Goal: Transaction & Acquisition: Purchase product/service

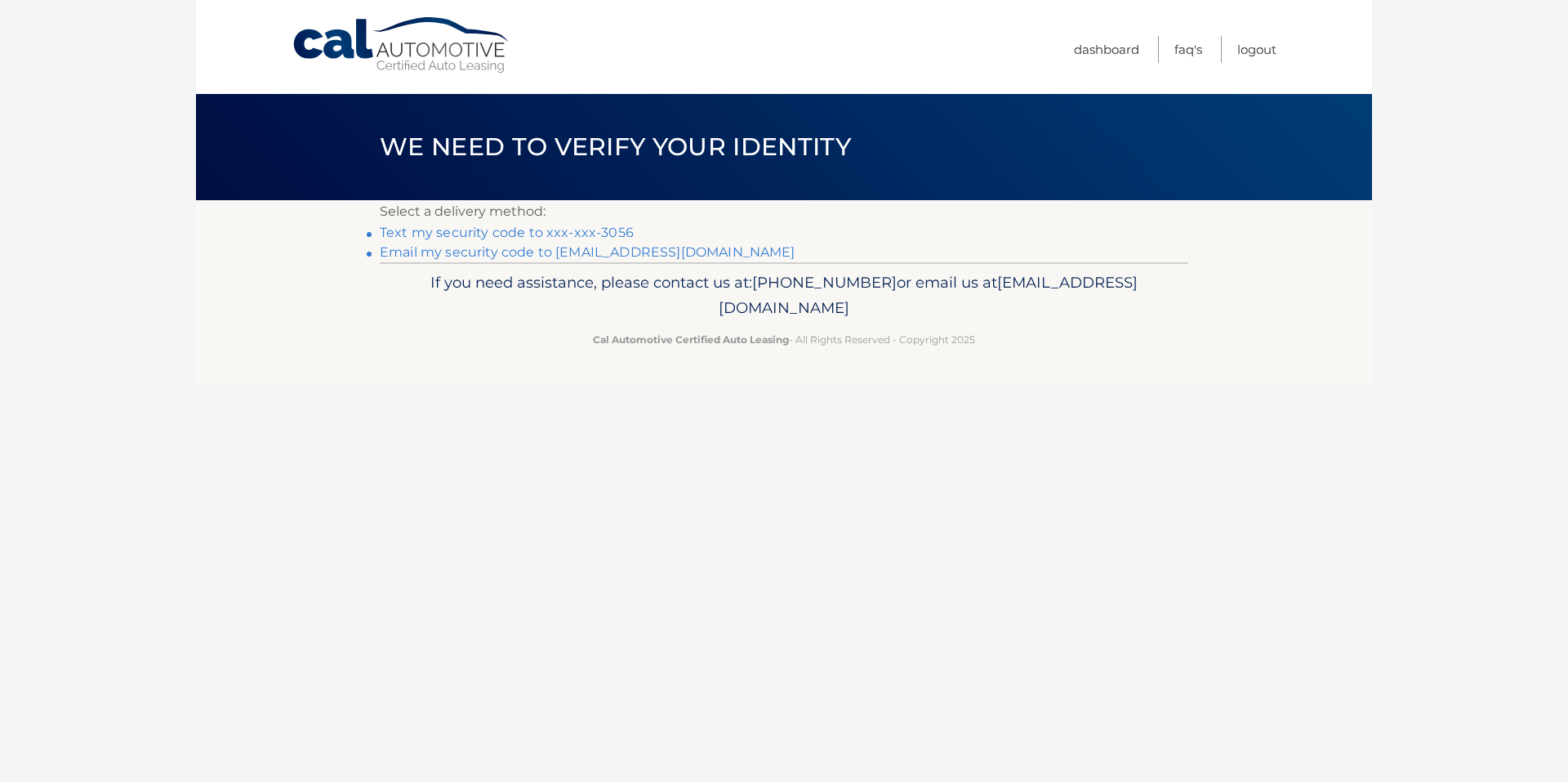
drag, startPoint x: 361, startPoint y: 434, endPoint x: 380, endPoint y: 402, distance: 37.2
click at [361, 434] on div "Cal Automotive Menu Dashboard FAQ's Logout ×" at bounding box center [784, 391] width 1176 height 782
click at [509, 235] on link "Text my security code to xxx-xxx-3056" at bounding box center [506, 232] width 254 height 16
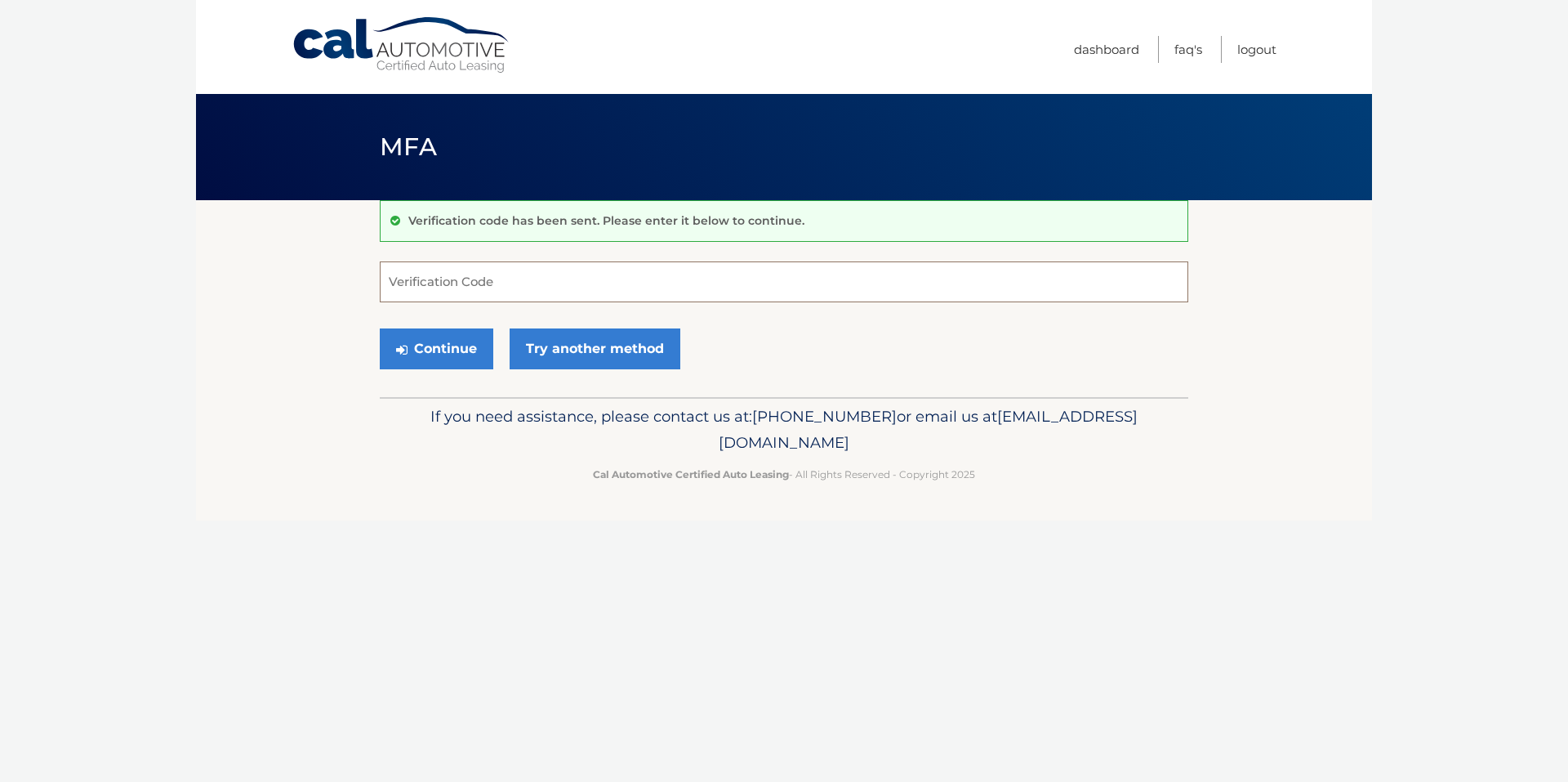
click at [526, 293] on input "Verification Code" at bounding box center [784, 281] width 809 height 41
type input "060897"
click at [446, 350] on button "Continue" at bounding box center [436, 349] width 114 height 41
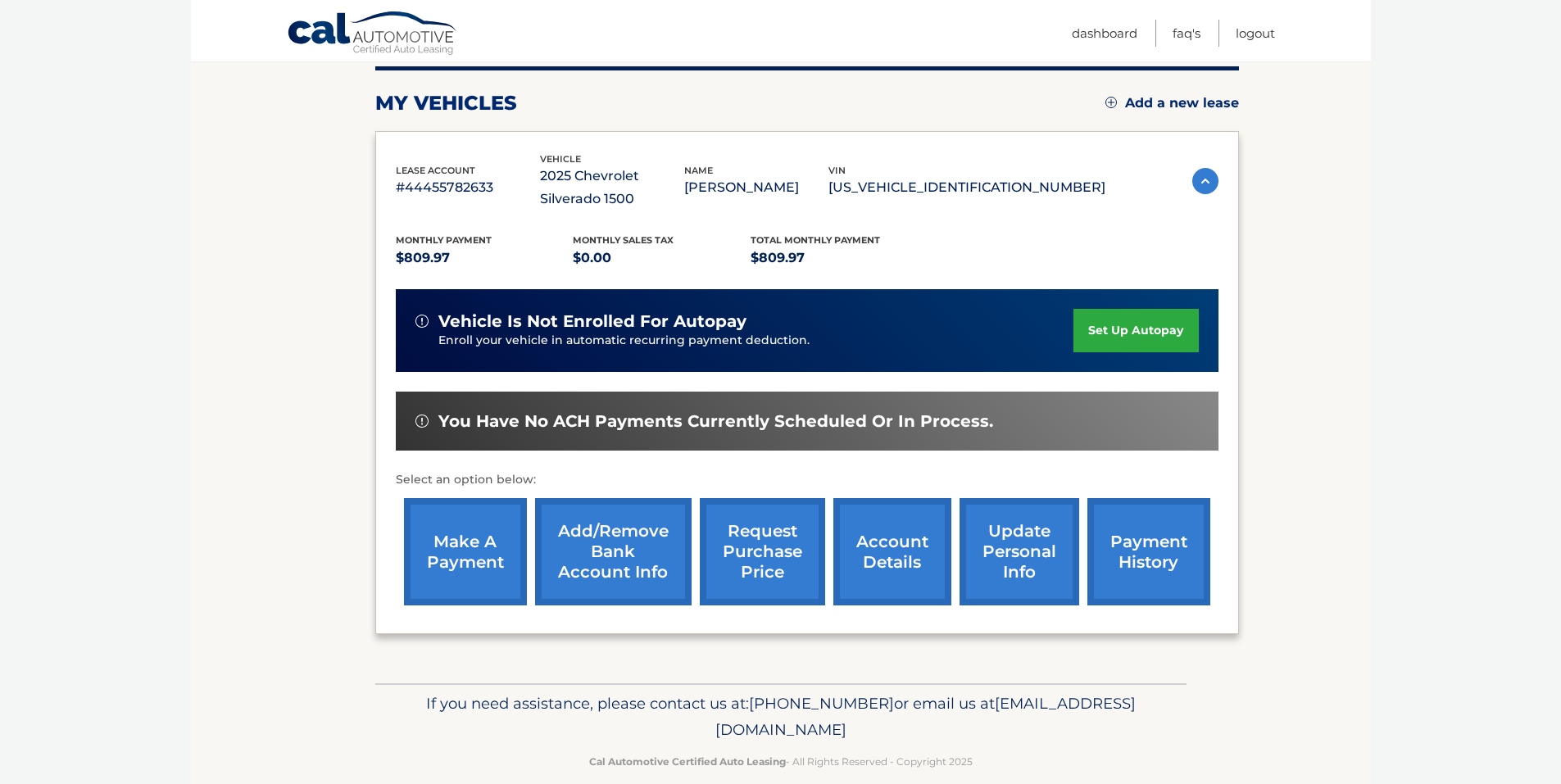
scroll to position [232, 0]
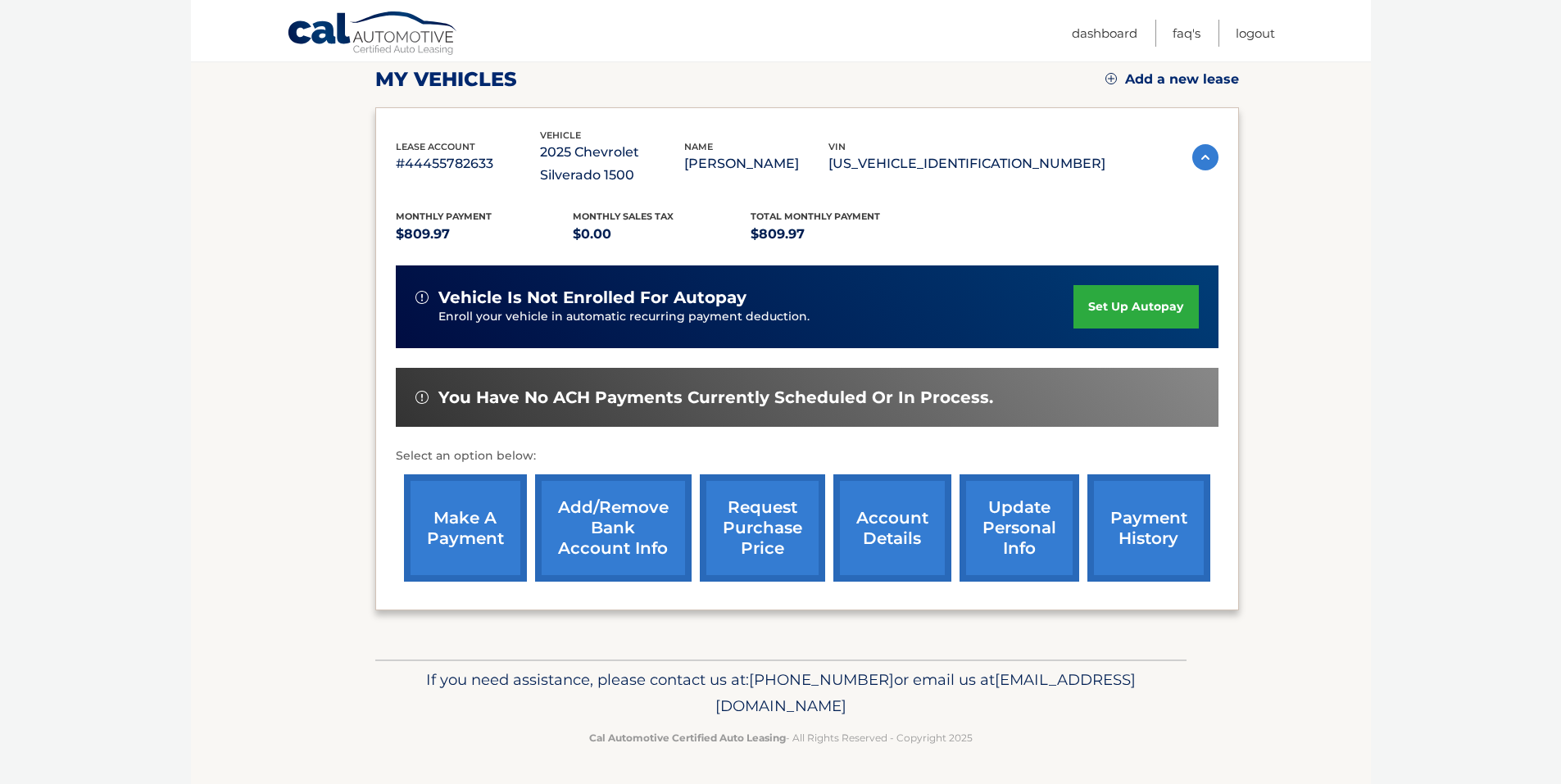
click at [435, 518] on link "make a payment" at bounding box center [465, 527] width 123 height 107
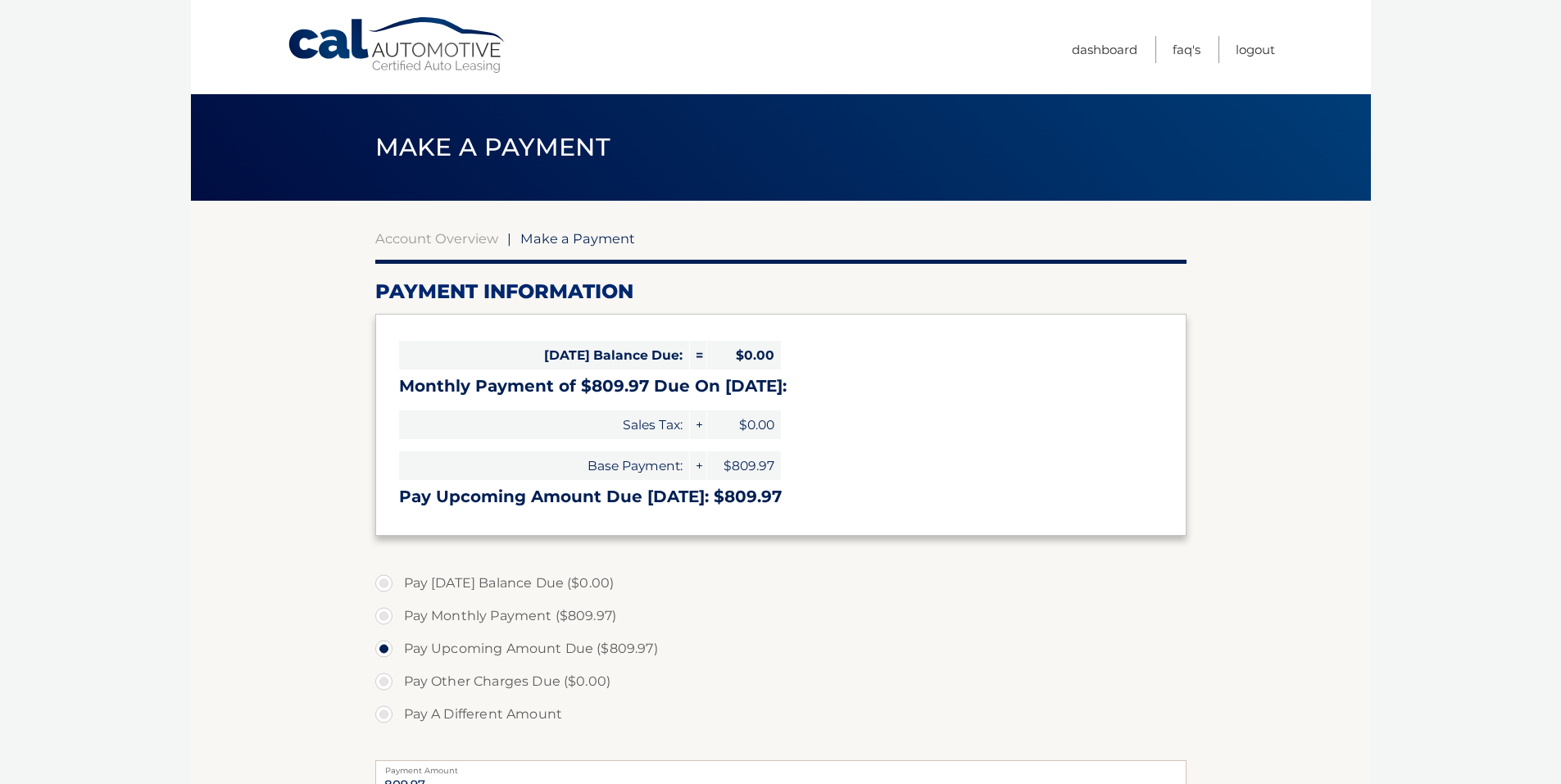
scroll to position [164, 0]
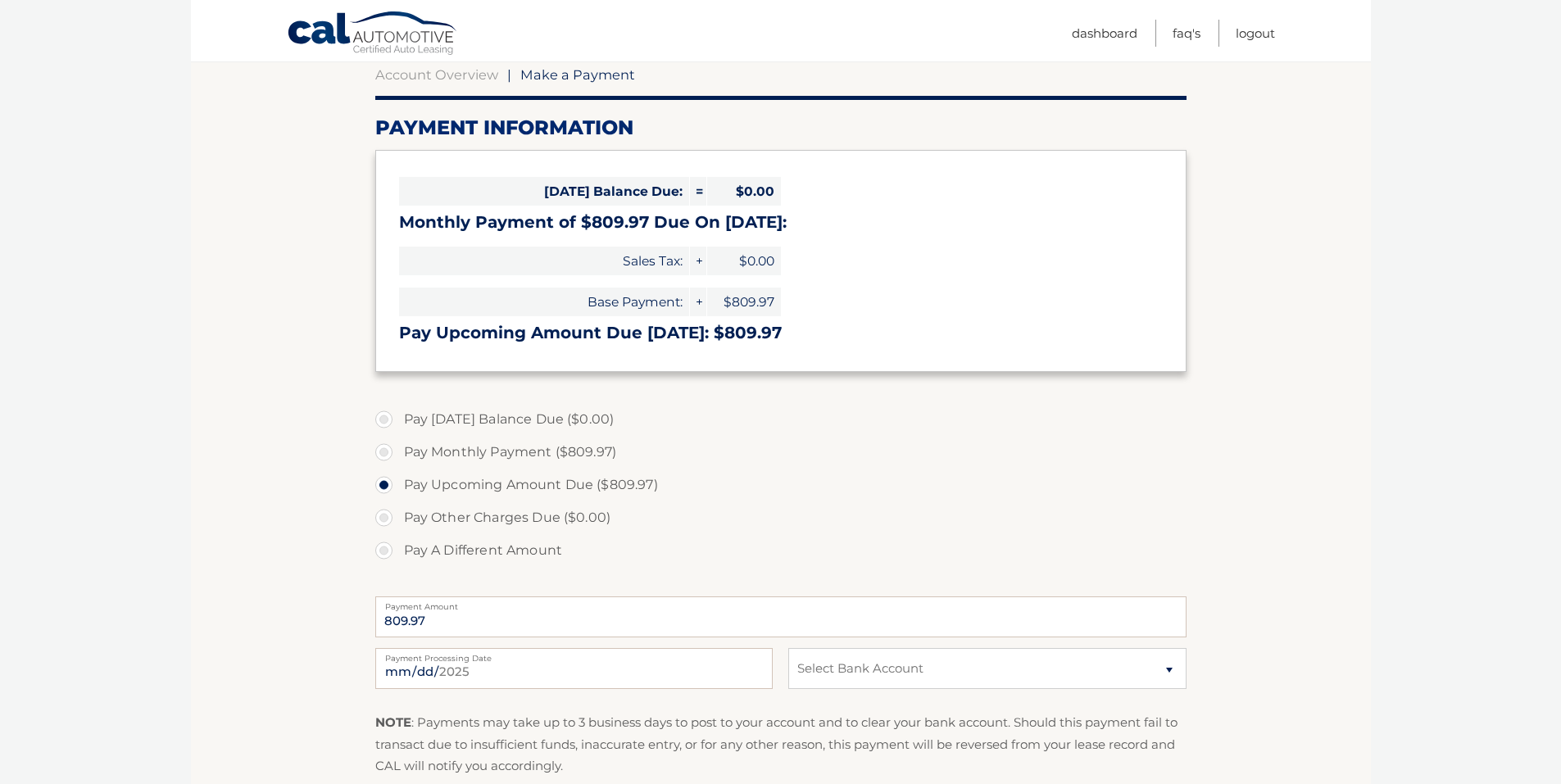
click at [423, 449] on label "Pay Monthly Payment ($809.97)" at bounding box center [780, 451] width 811 height 33
click at [398, 449] on input "Pay Monthly Payment ($809.97)" at bounding box center [390, 448] width 16 height 26
radio input "true"
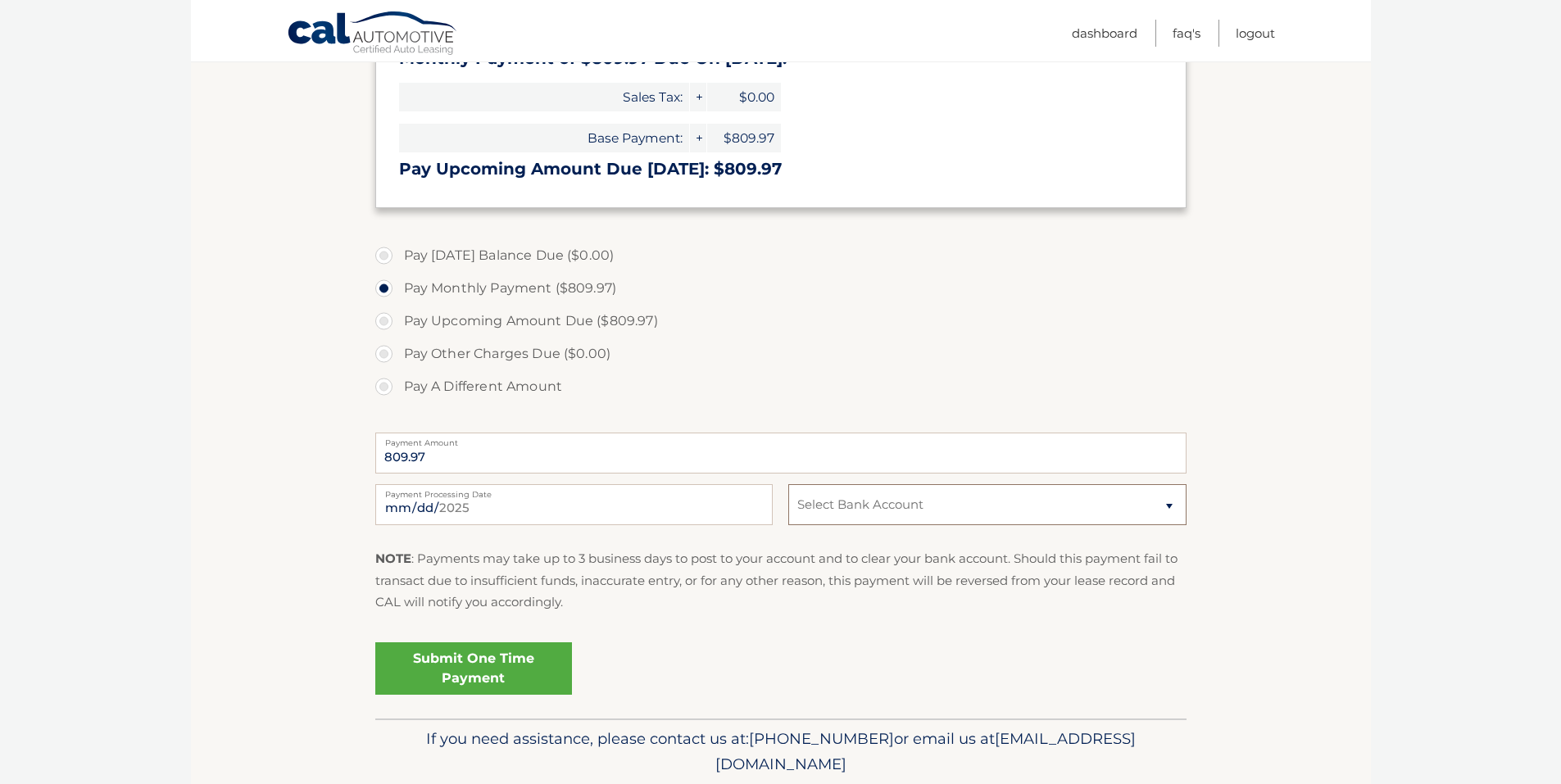
click at [843, 499] on select "Select Bank Account Checking JPMORGAN CHASE BANK, NA *****7139 Checking JPMORGA…" at bounding box center [987, 504] width 398 height 41
select select "NTlkNzZmOTktMzU2YS00YTdmLTgxNTktNzBiZDRiNzAwNGI4"
click at [788, 484] on select "Select Bank Account Checking JPMORGAN CHASE BANK, NA *****7139 Checking JPMORGA…" at bounding box center [987, 504] width 398 height 41
click at [852, 608] on p "NOTE : Payments may take up to 3 business days to post to your account and to c…" at bounding box center [780, 579] width 811 height 65
click at [453, 668] on link "Submit One Time Payment" at bounding box center [473, 668] width 197 height 52
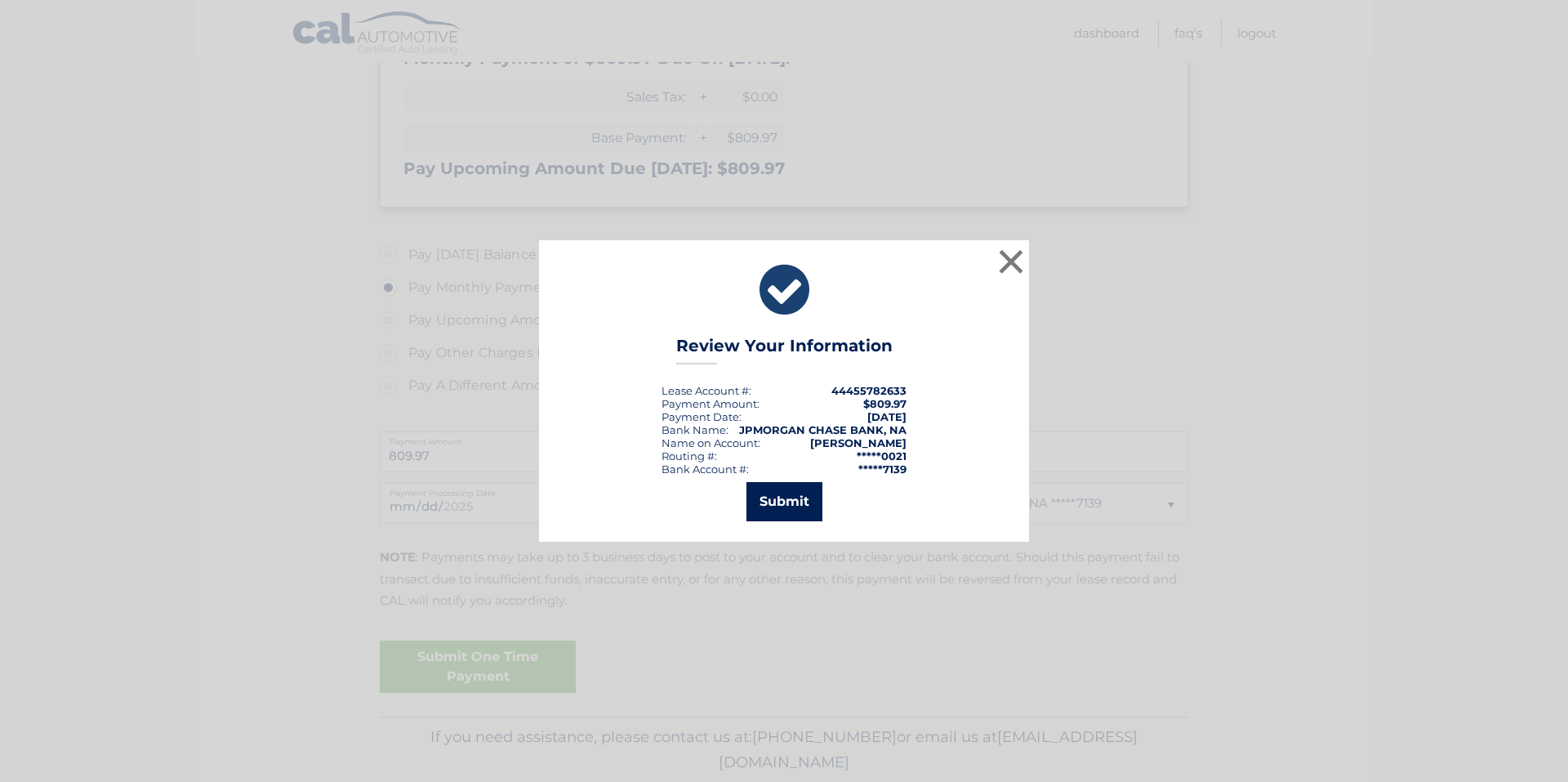
click at [786, 496] on button "Submit" at bounding box center [784, 501] width 76 height 39
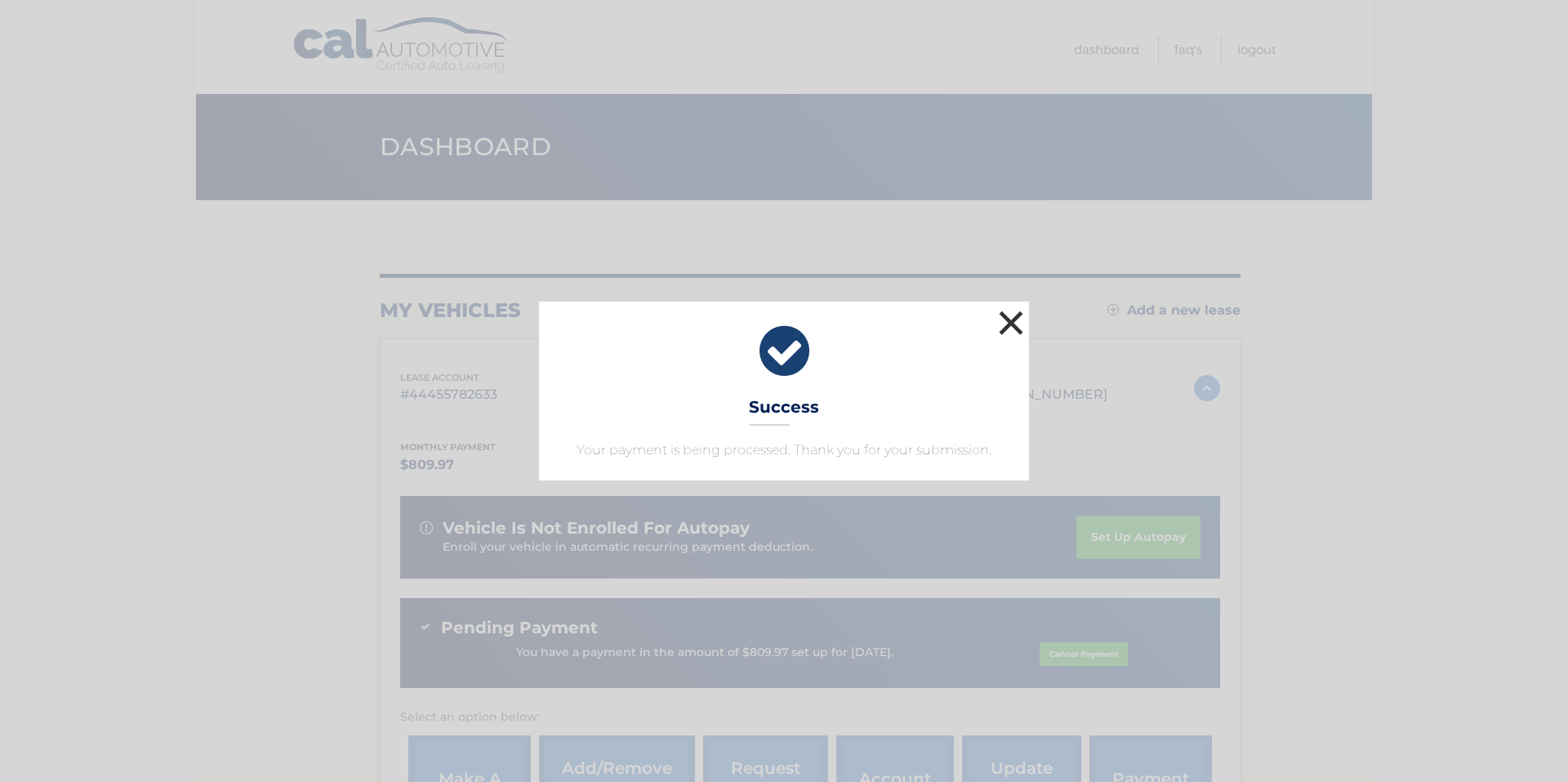
click at [1013, 318] on button "×" at bounding box center [1011, 322] width 33 height 33
